Goal: Information Seeking & Learning: Learn about a topic

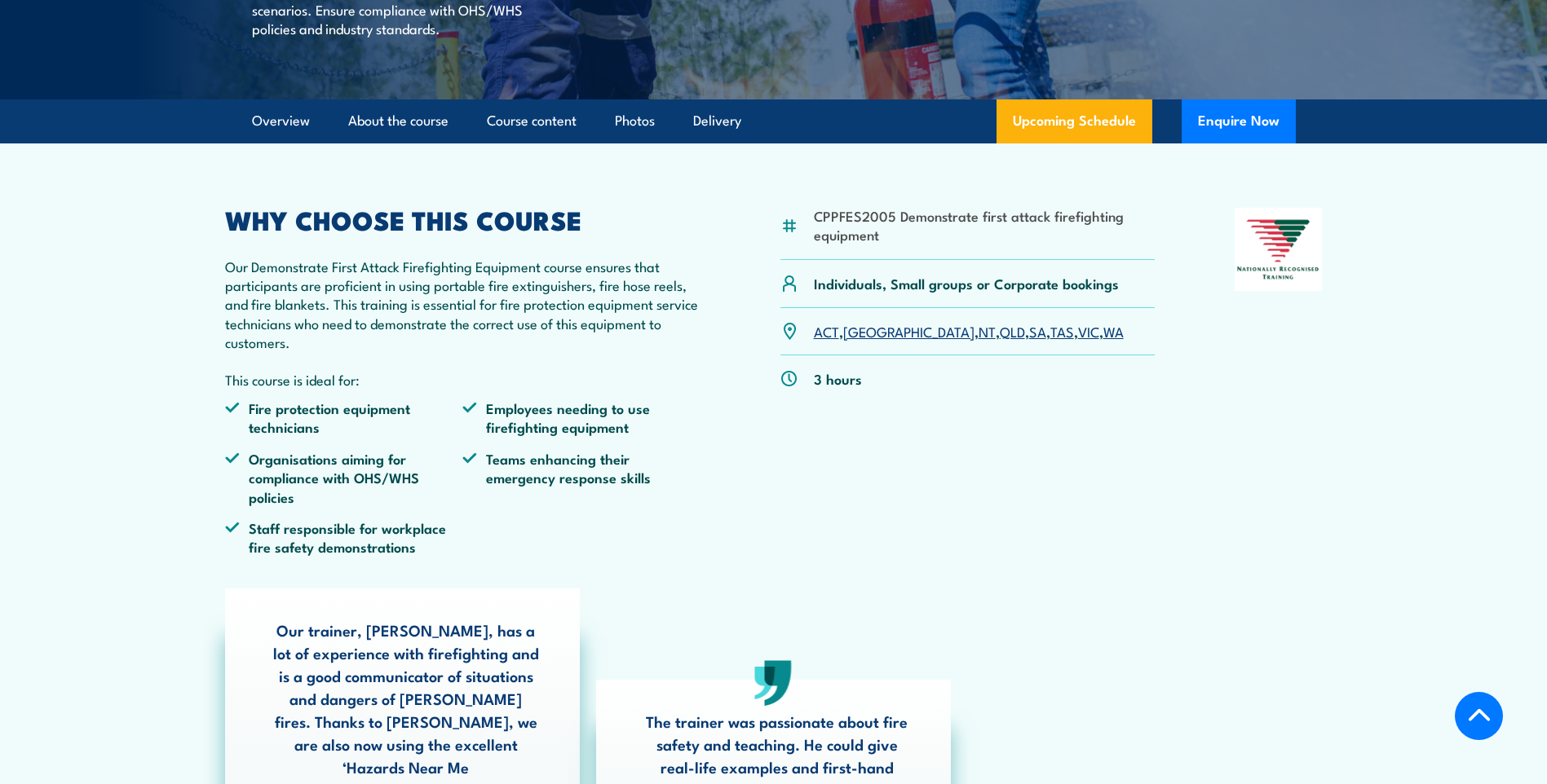
scroll to position [489, 0]
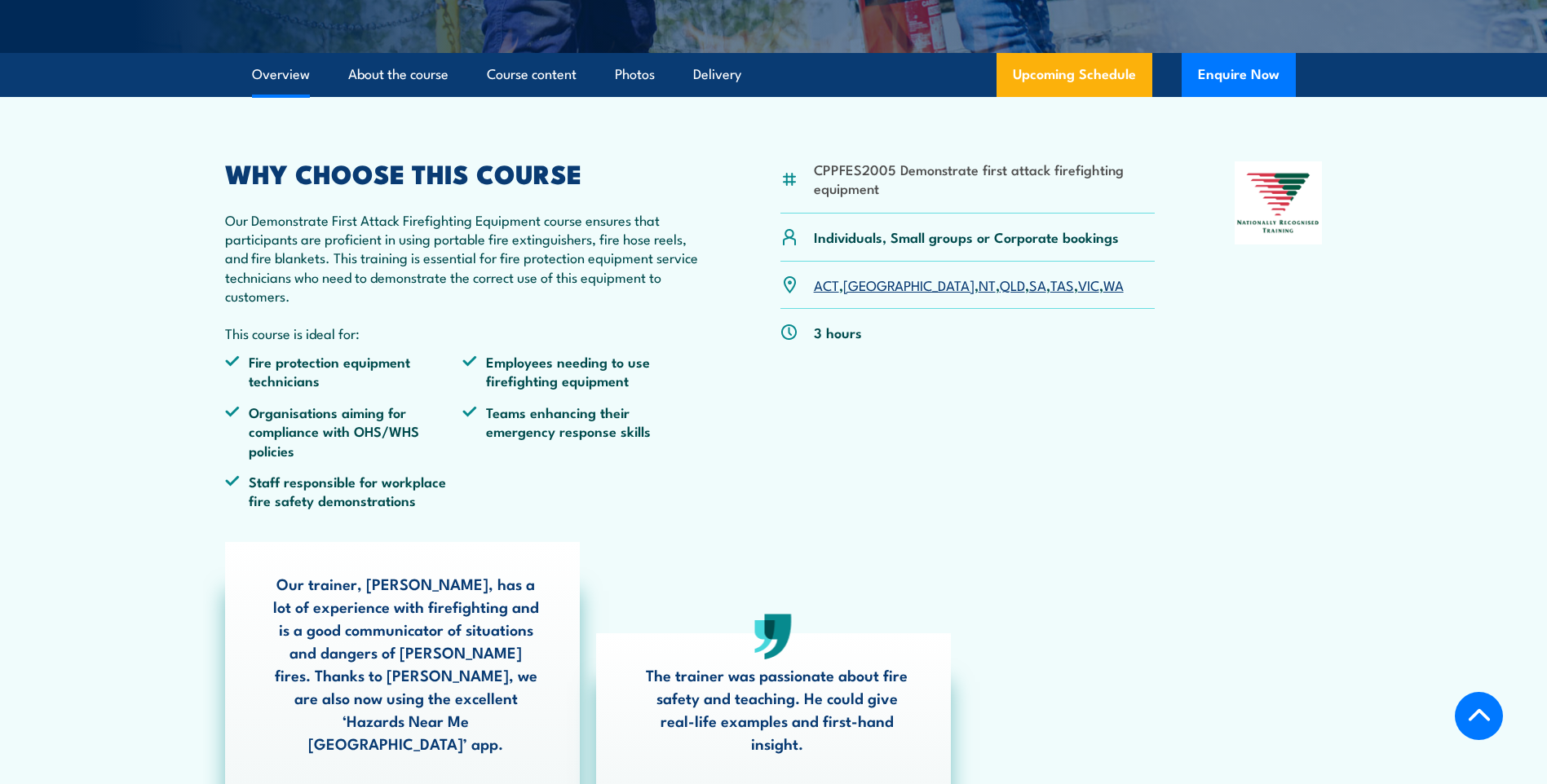
click at [1029, 295] on link "SA" at bounding box center [1037, 284] width 17 height 19
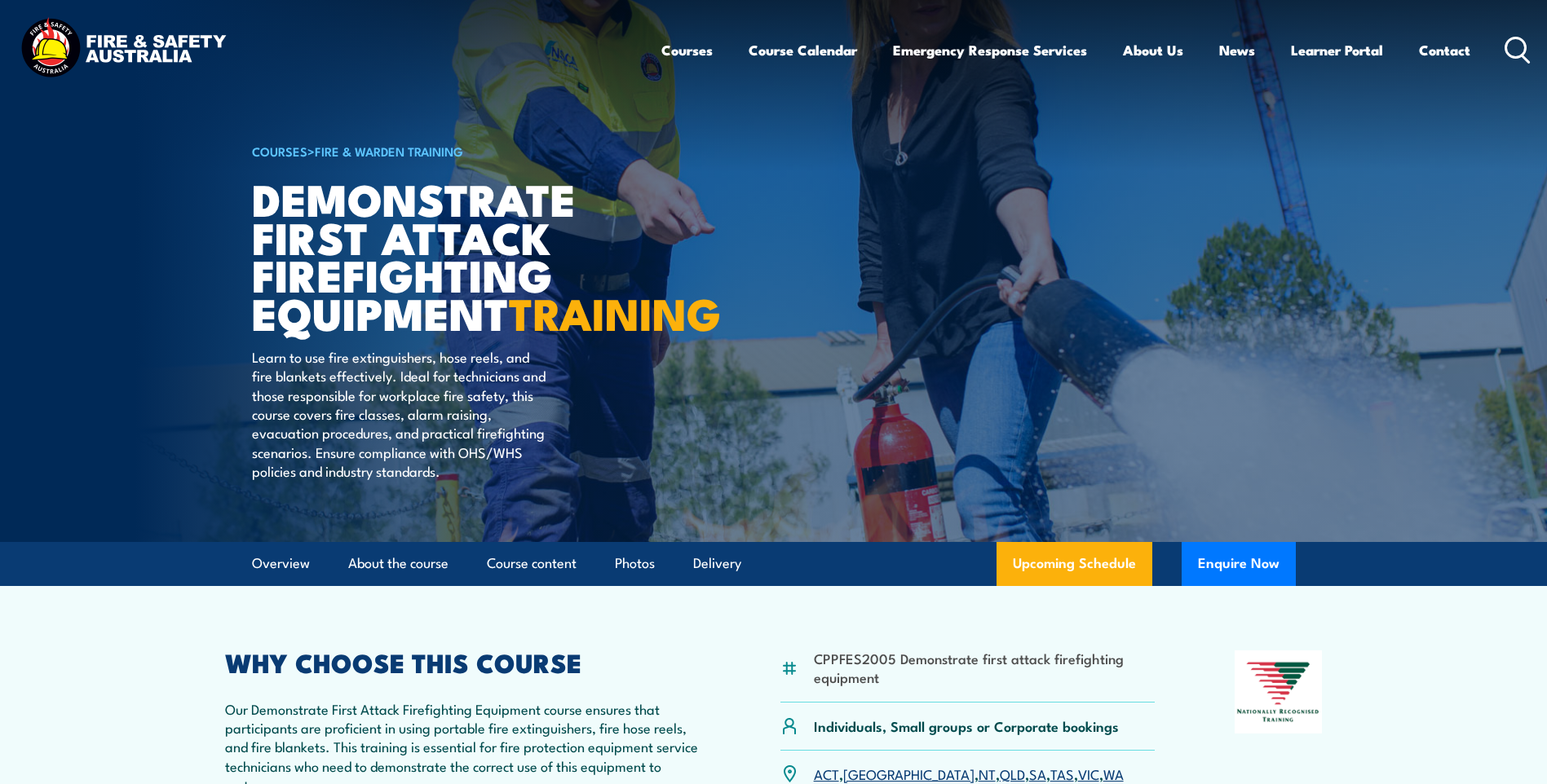
scroll to position [81, 0]
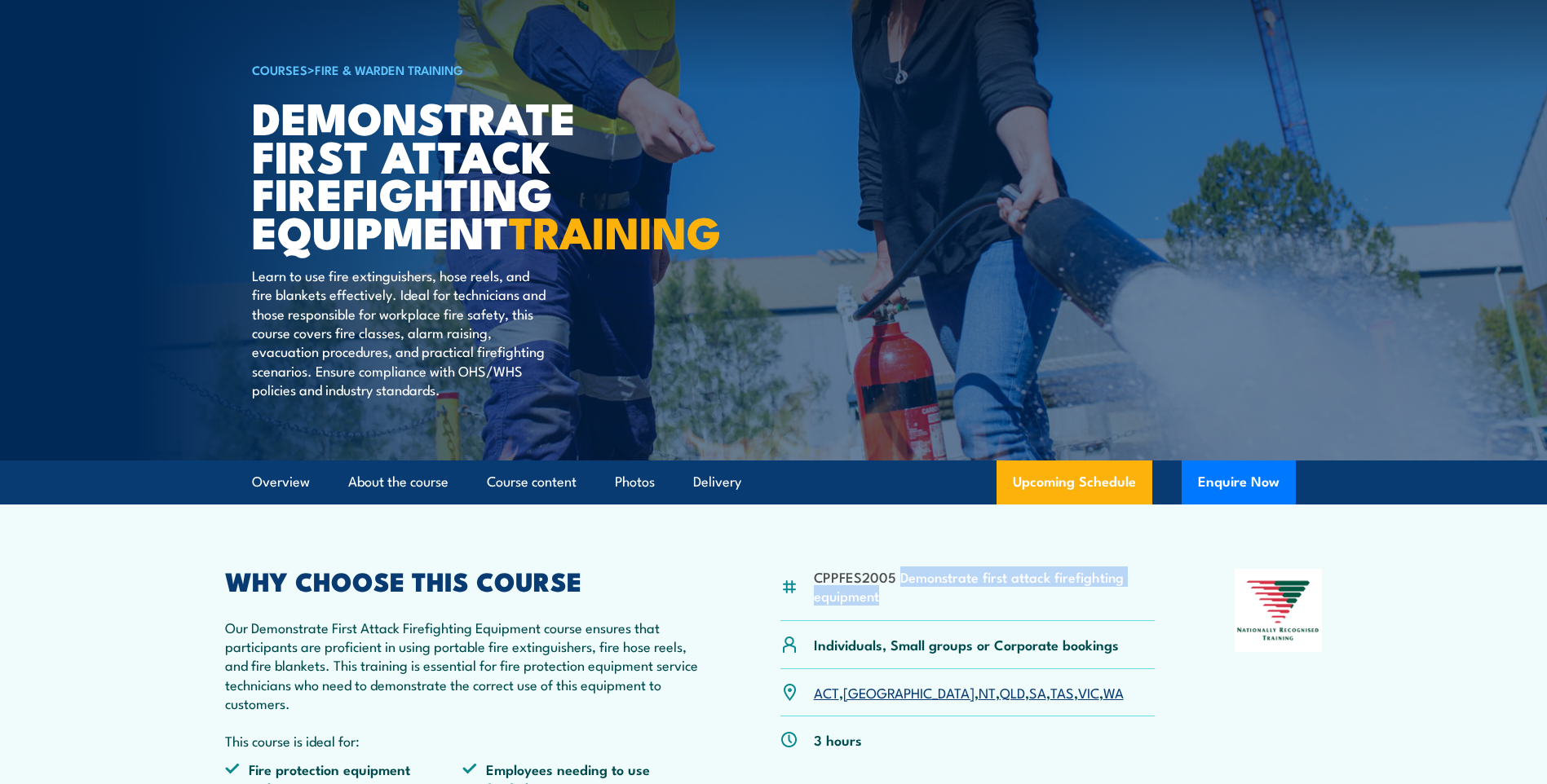
drag, startPoint x: 878, startPoint y: 634, endPoint x: 898, endPoint y: 612, distance: 29.7
click at [898, 606] on li "CPPFES2005 Demonstrate first attack firefighting equipment" at bounding box center [984, 587] width 342 height 38
copy li "Demonstrate first attack firefighting equipment"
